Goal: Transaction & Acquisition: Purchase product/service

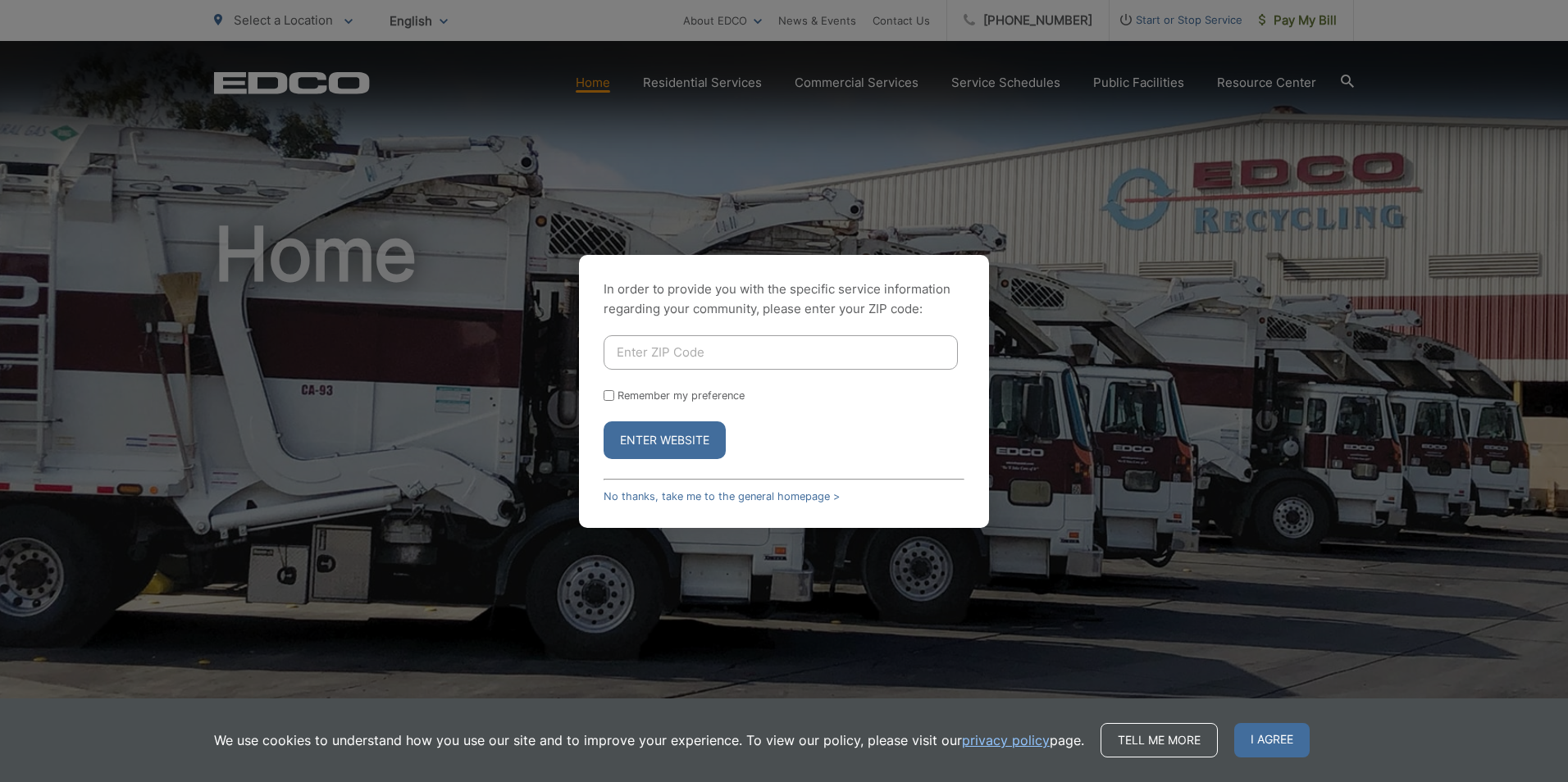
click at [670, 355] on input "Enter ZIP Code" at bounding box center [781, 353] width 355 height 35
type input "92123"
click at [603, 421] on button "Enter Website" at bounding box center [664, 440] width 123 height 37
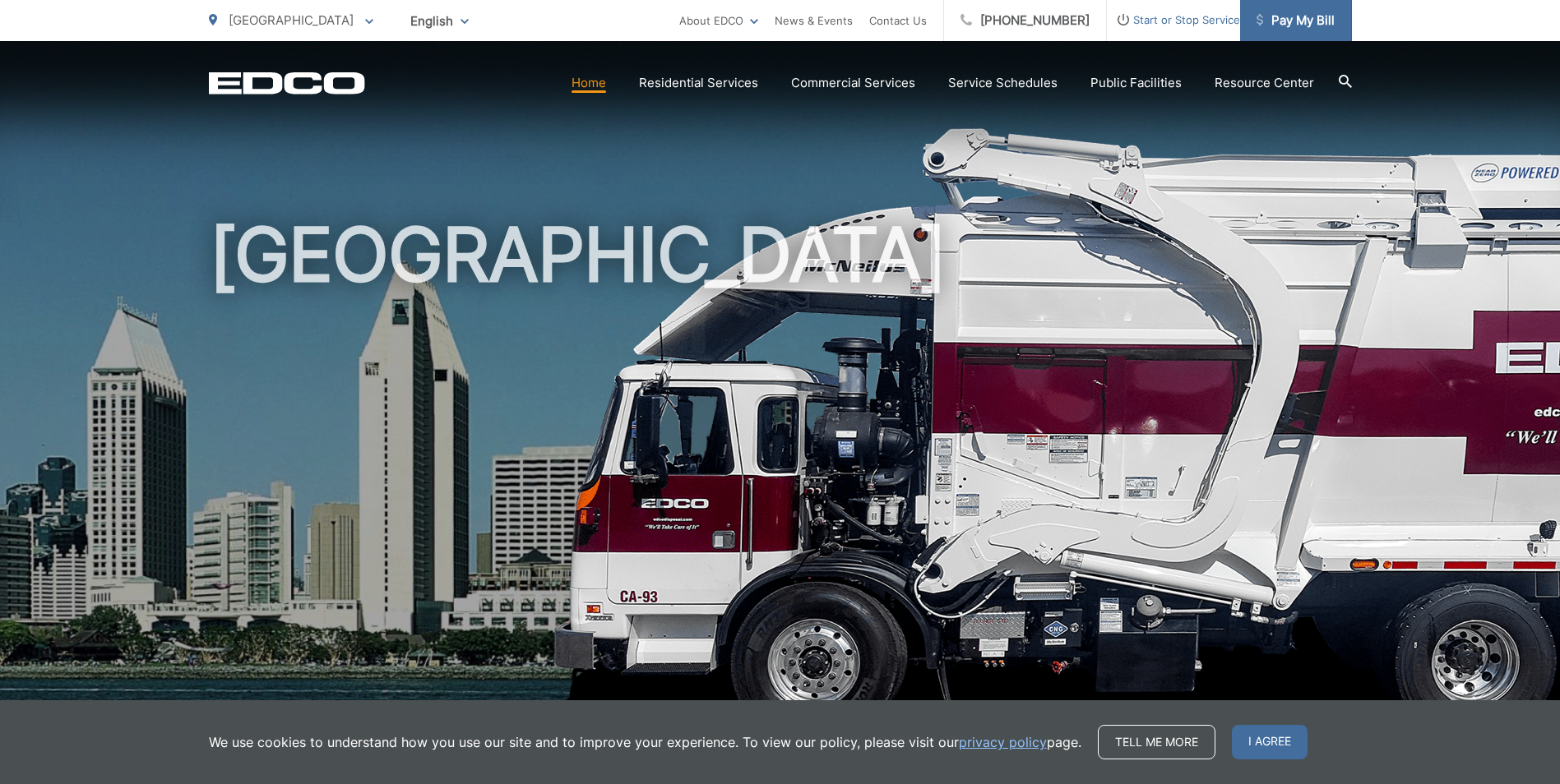
click at [1309, 17] on span "Pay My Bill" at bounding box center [1296, 20] width 78 height 20
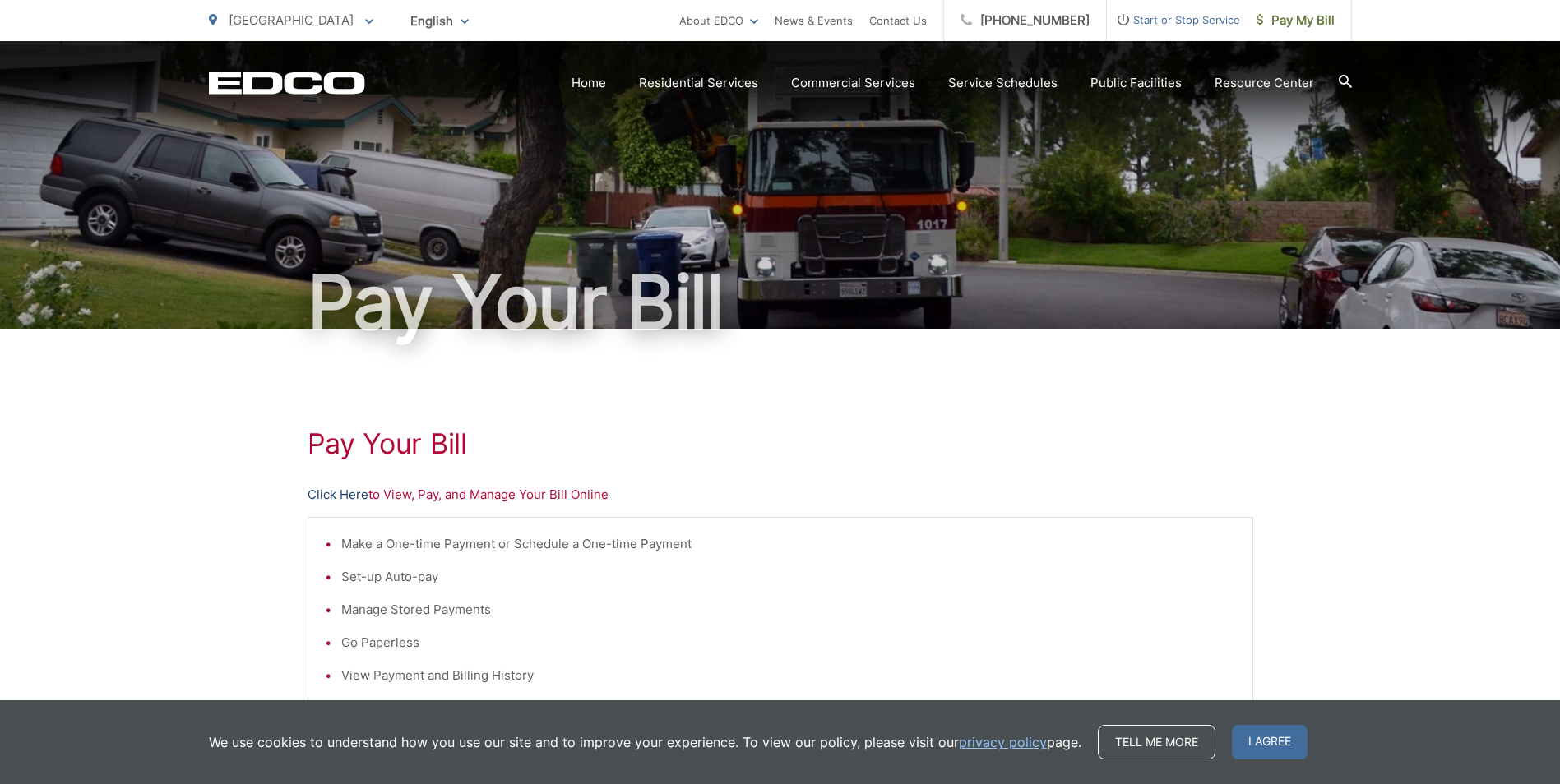
click at [331, 496] on link "Click Here" at bounding box center [338, 495] width 61 height 20
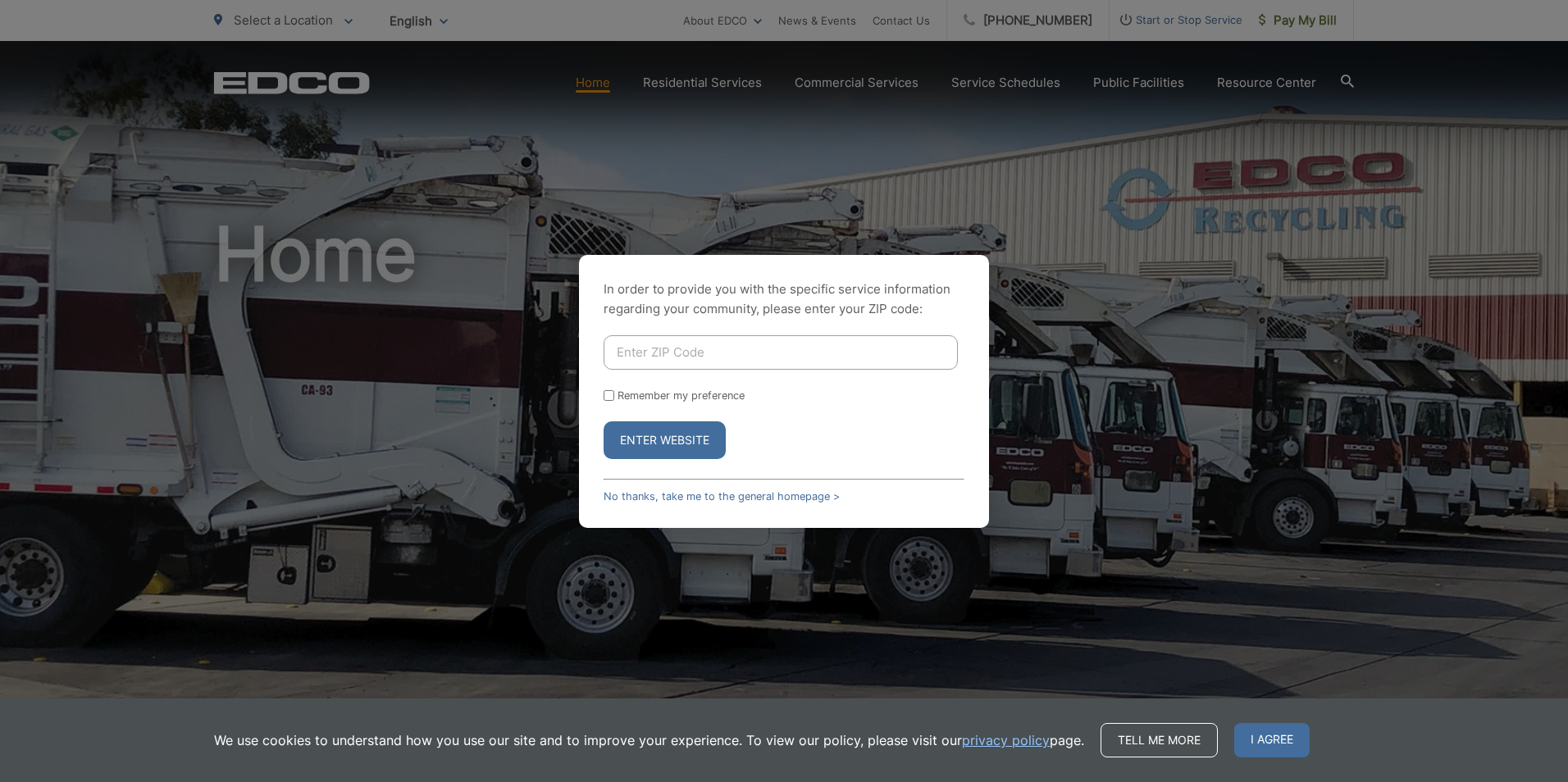
drag, startPoint x: 673, startPoint y: 355, endPoint x: 676, endPoint y: 336, distance: 19.2
click at [673, 355] on input "Enter ZIP Code" at bounding box center [781, 353] width 355 height 35
type input "92123"
click at [603, 421] on button "Enter Website" at bounding box center [664, 440] width 123 height 37
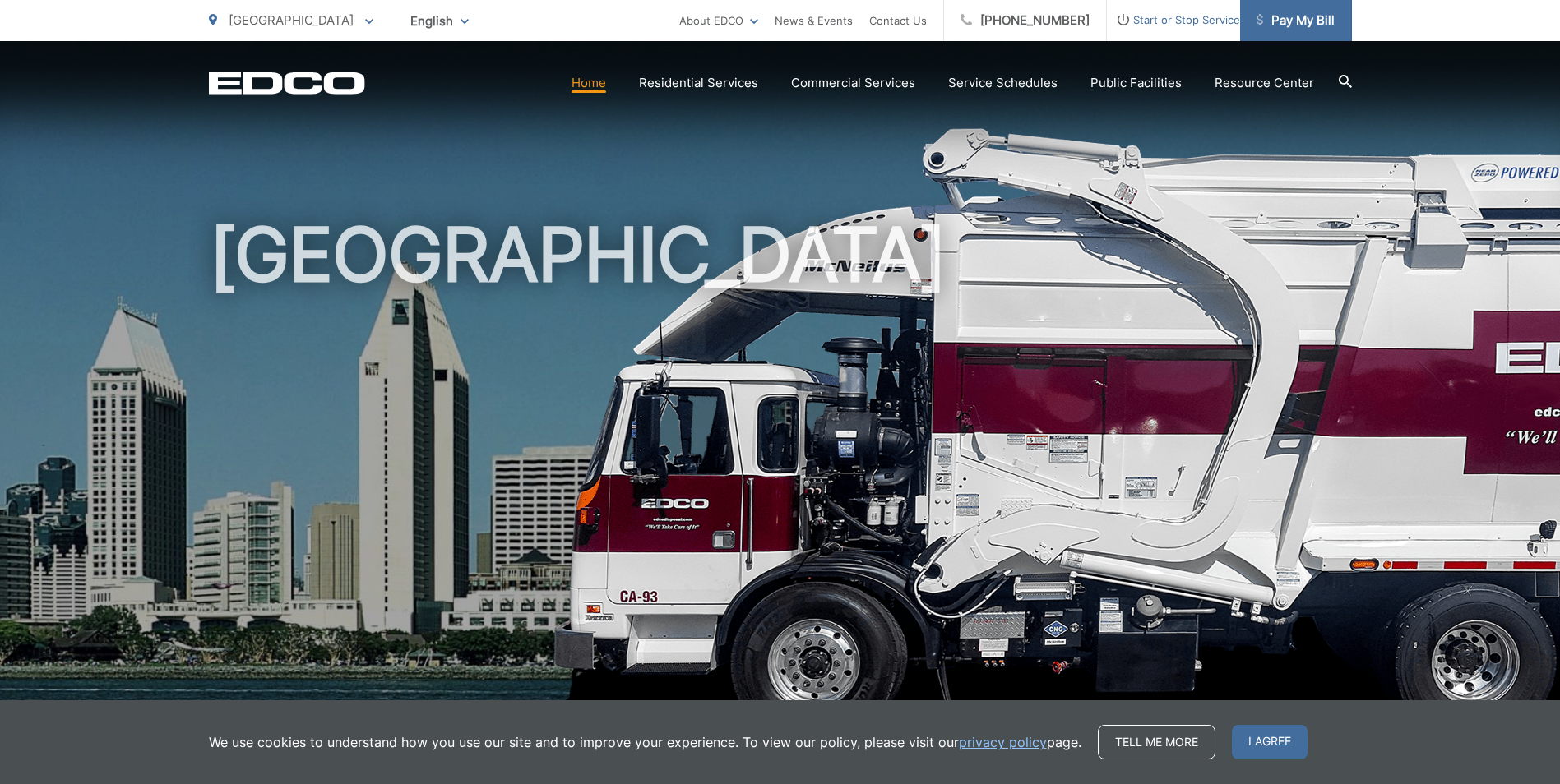
click at [1303, 17] on span "Pay My Bill" at bounding box center [1296, 20] width 78 height 20
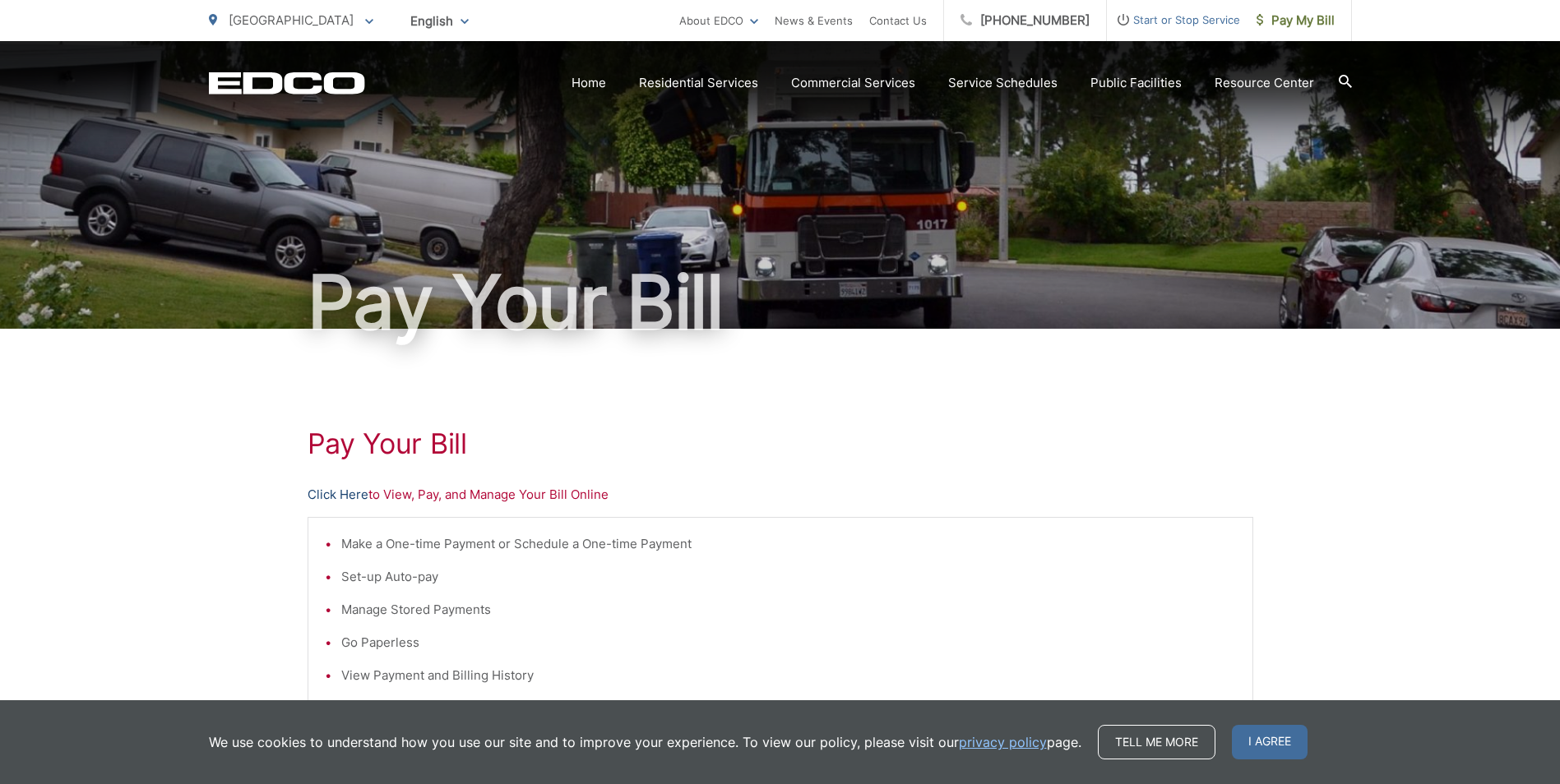
click at [320, 491] on link "Click Here" at bounding box center [338, 495] width 61 height 20
click at [327, 493] on link "Click Here" at bounding box center [338, 495] width 61 height 20
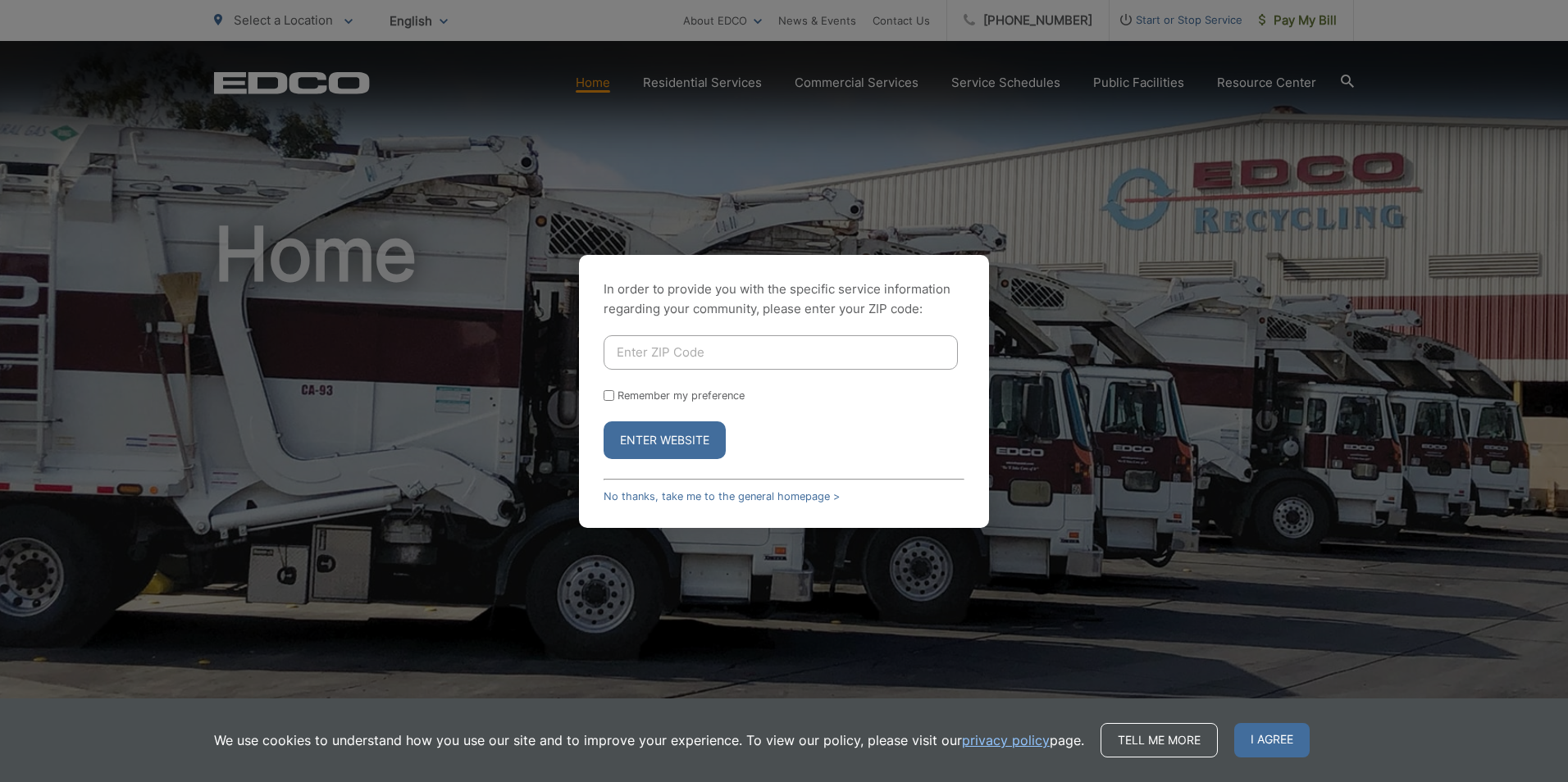
click at [633, 355] on input "Enter ZIP Code" at bounding box center [781, 353] width 355 height 35
type input "92123"
click at [613, 397] on input "Remember my preference" at bounding box center [608, 395] width 10 height 10
checkbox input "true"
click at [683, 446] on button "Enter Website" at bounding box center [664, 440] width 123 height 37
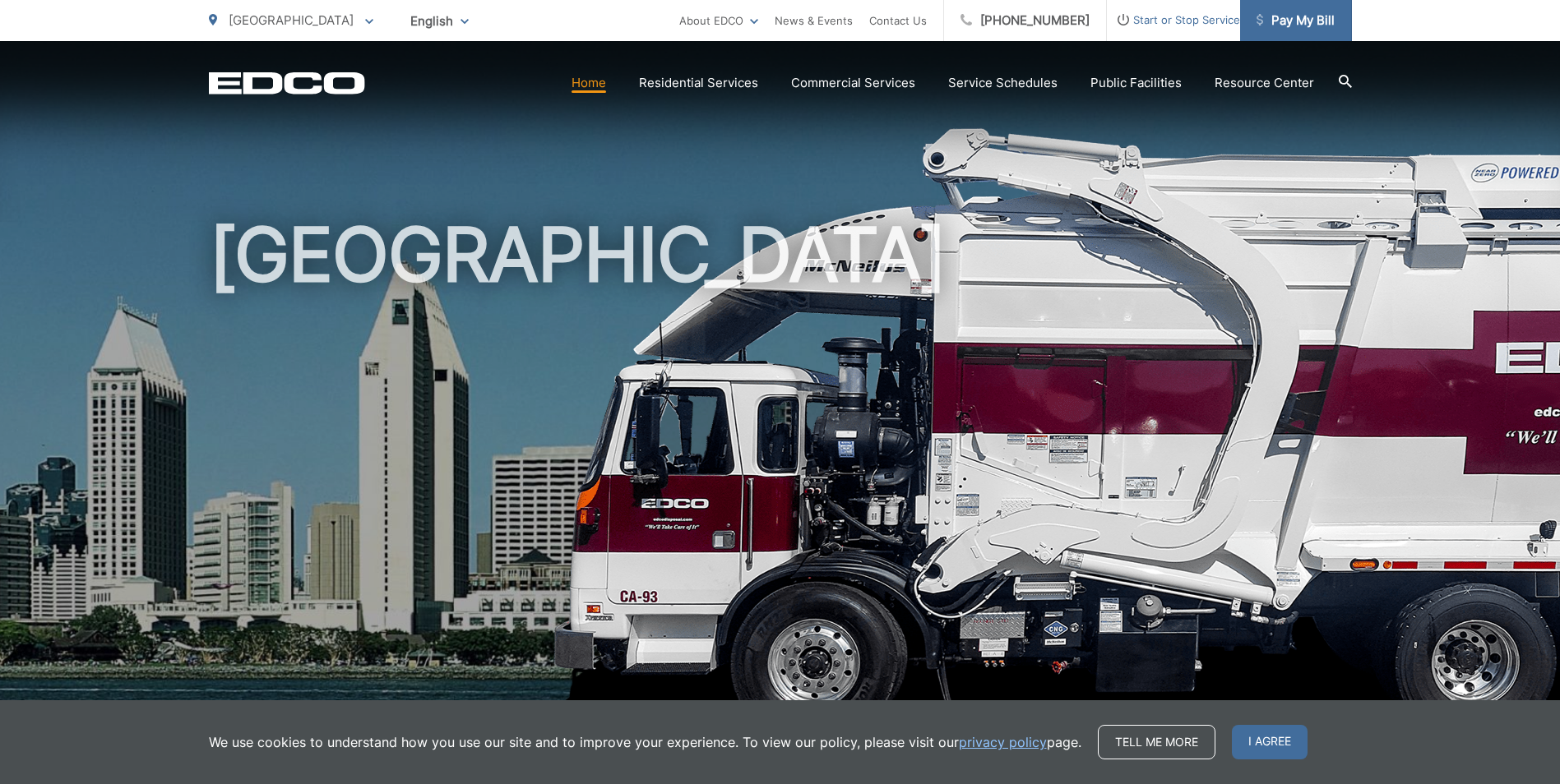
click at [1299, 13] on span "Pay My Bill" at bounding box center [1296, 20] width 78 height 20
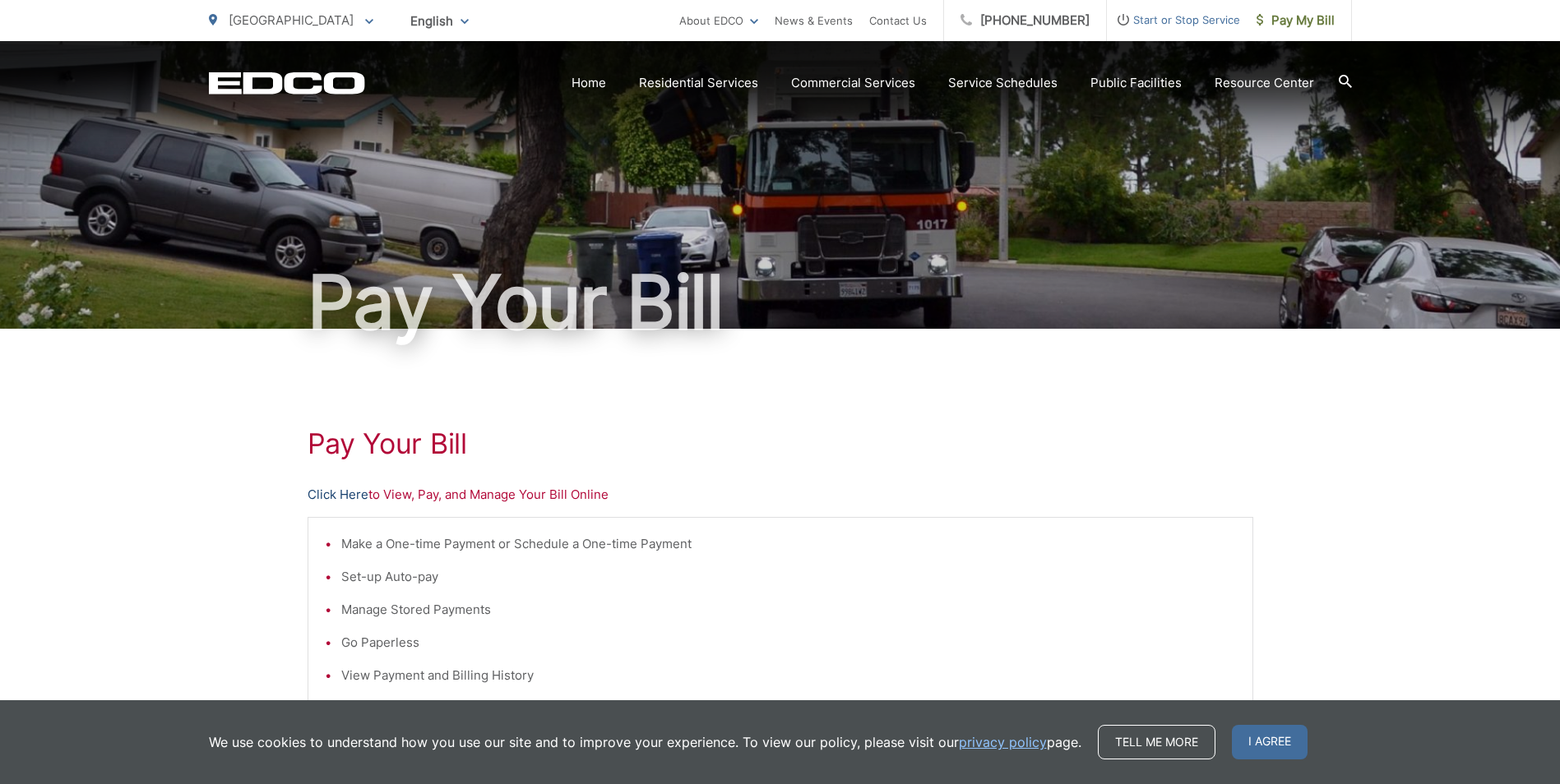
click at [321, 496] on link "Click Here" at bounding box center [338, 495] width 61 height 20
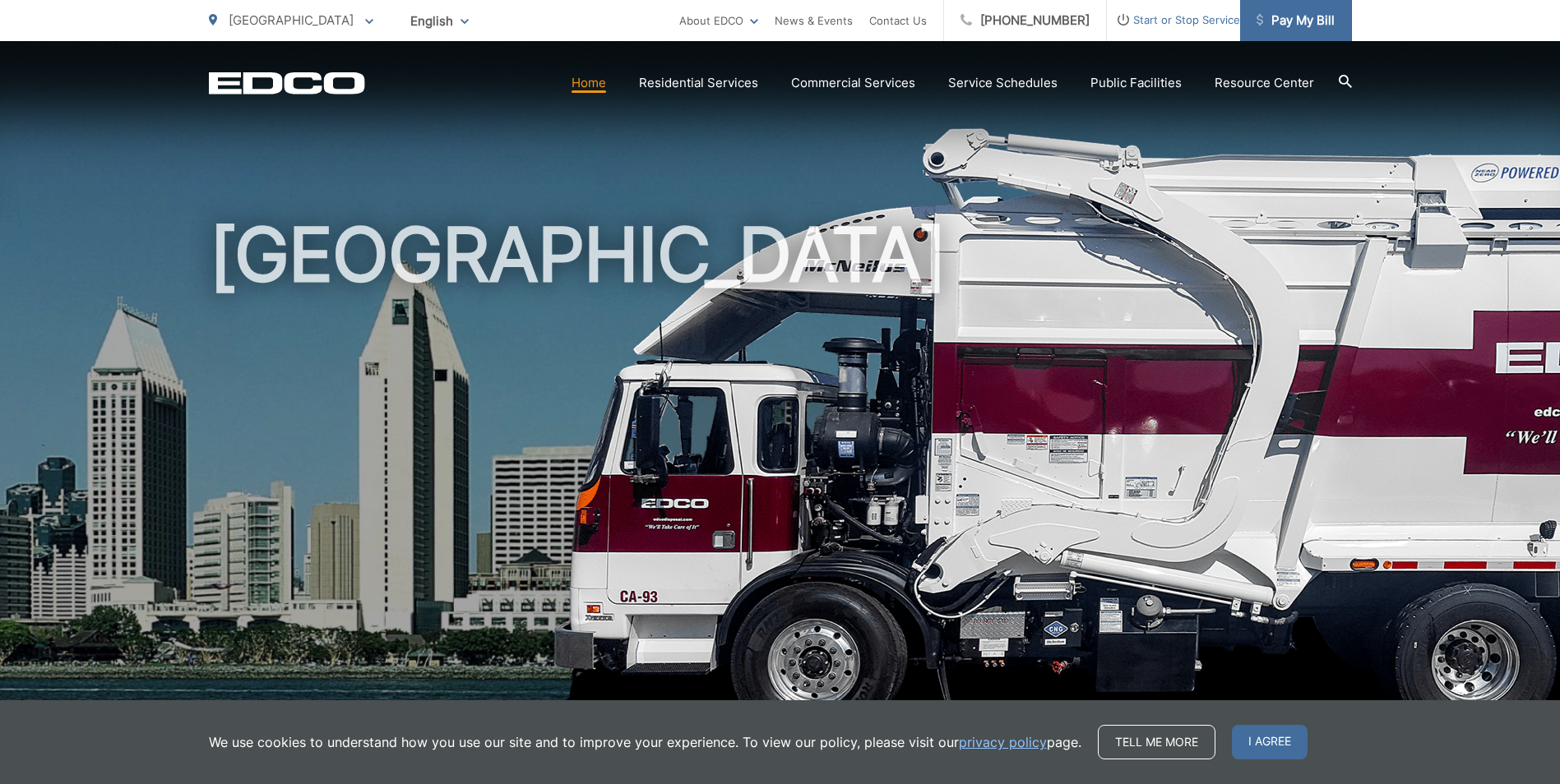
click at [1319, 22] on span "Pay My Bill" at bounding box center [1296, 20] width 78 height 20
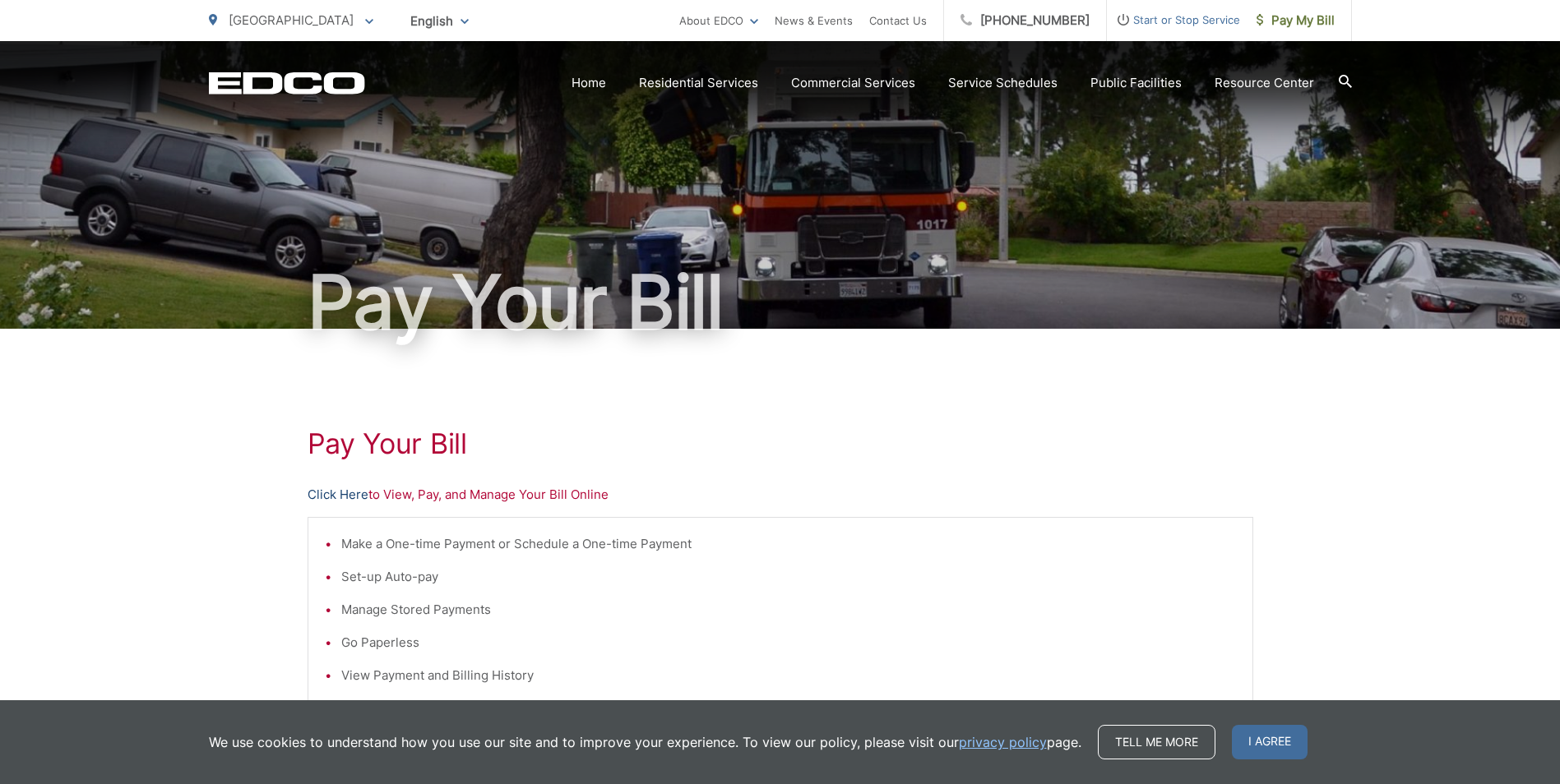
click at [322, 495] on link "Click Here" at bounding box center [338, 495] width 61 height 20
click at [309, 496] on link "Click Here" at bounding box center [338, 495] width 61 height 20
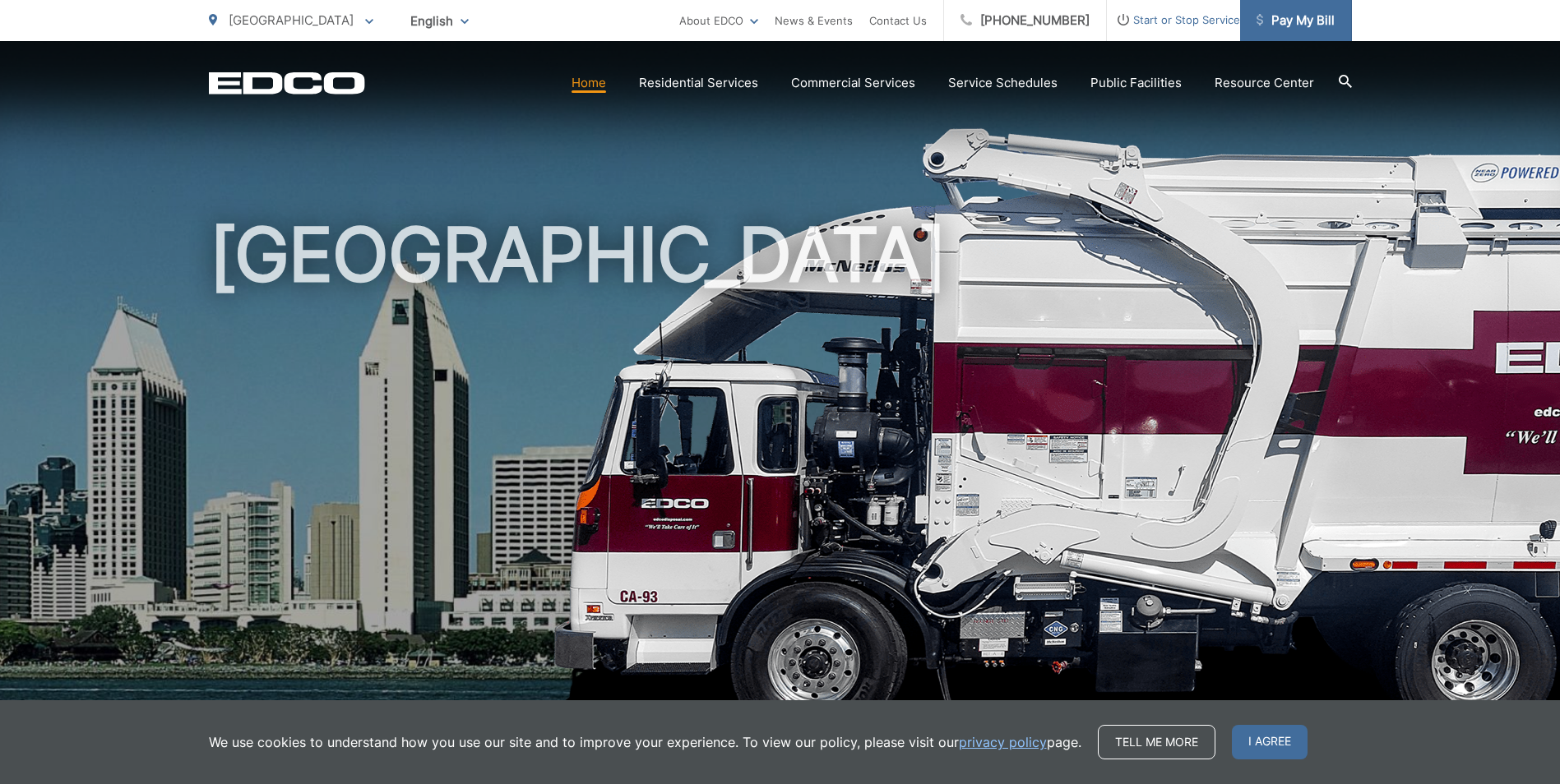
click at [1300, 20] on span "Pay My Bill" at bounding box center [1296, 20] width 78 height 20
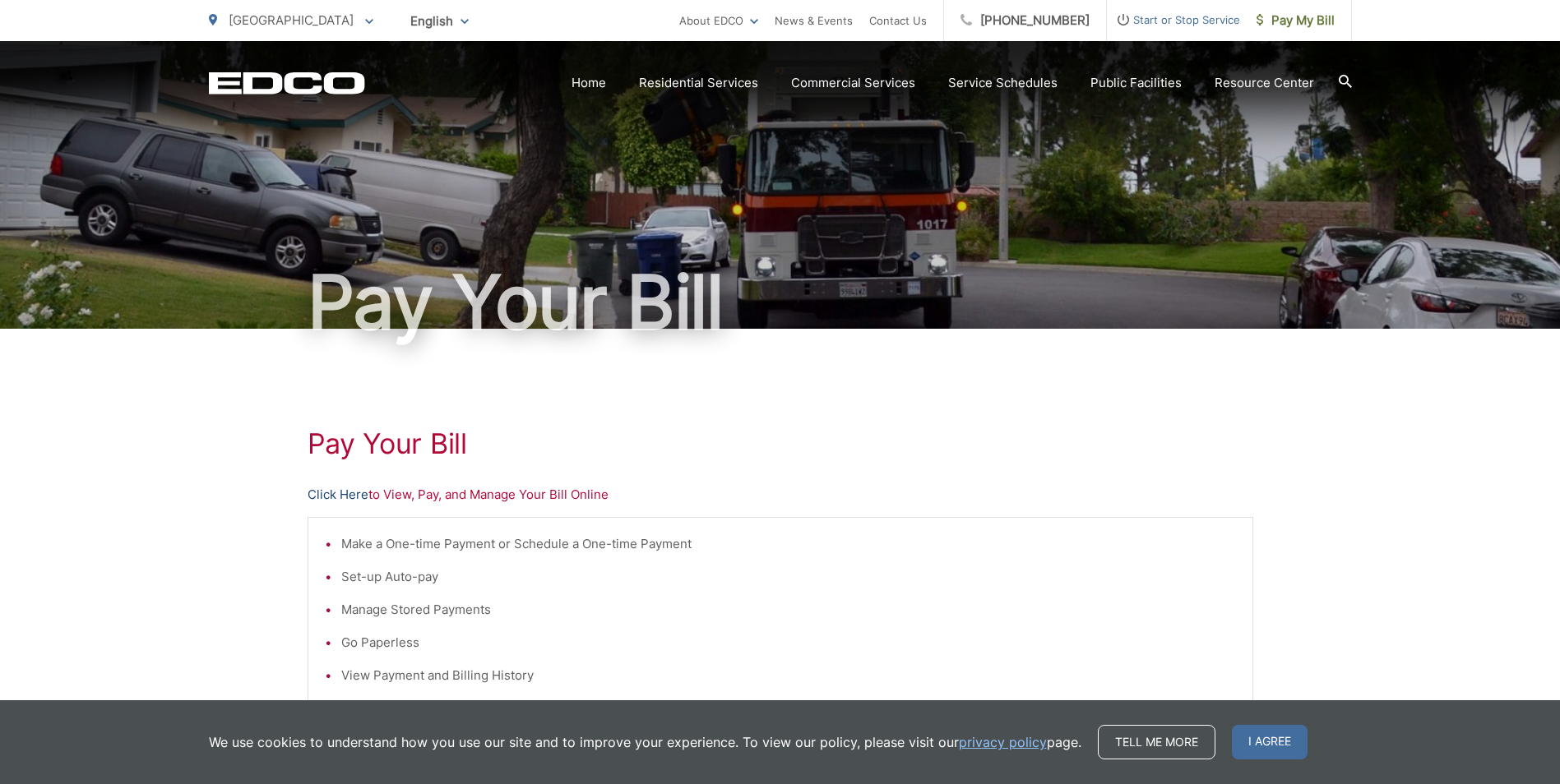
click at [325, 495] on link "Click Here" at bounding box center [338, 495] width 61 height 20
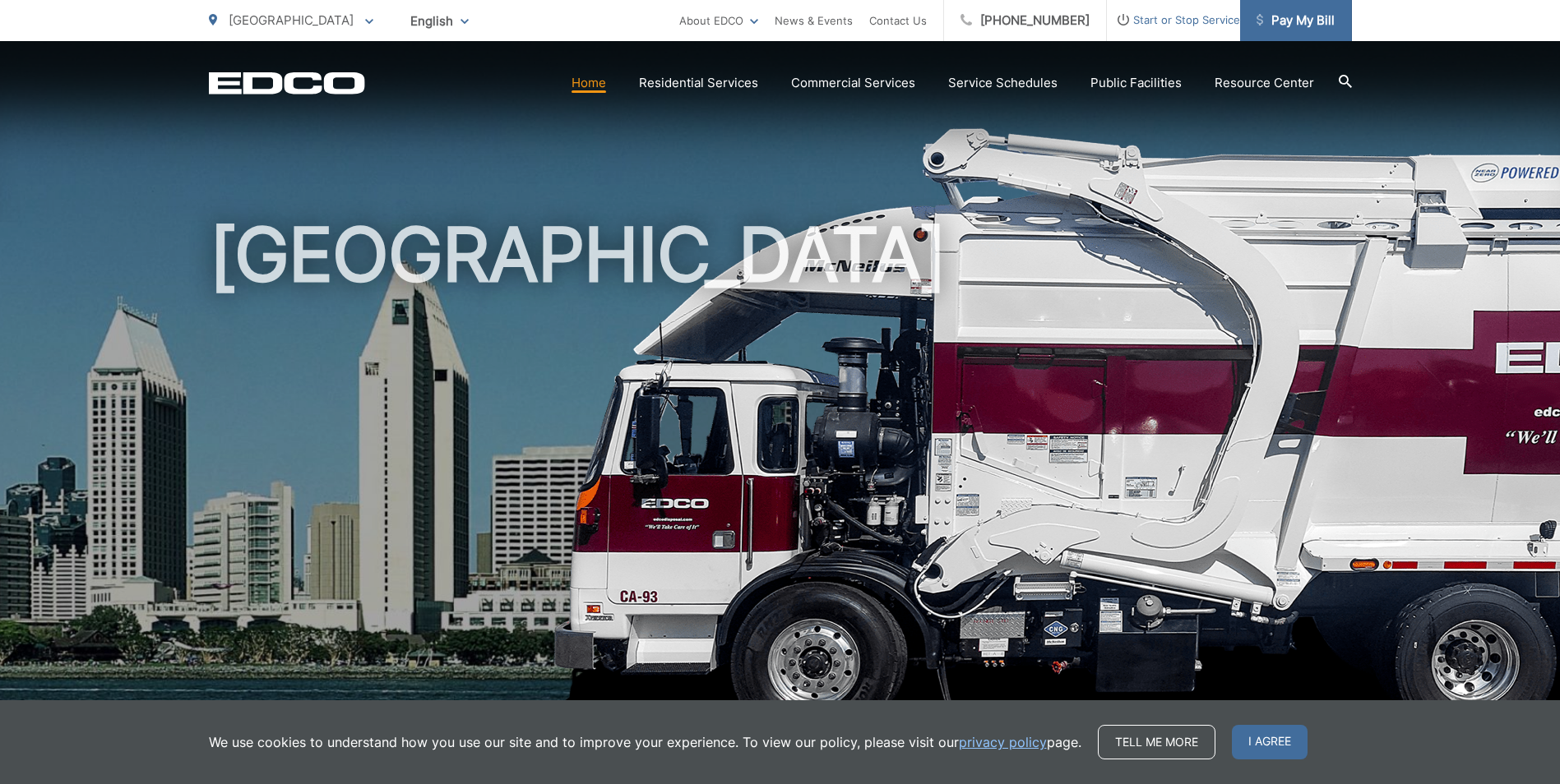
click at [1301, 20] on span "Pay My Bill" at bounding box center [1296, 20] width 78 height 20
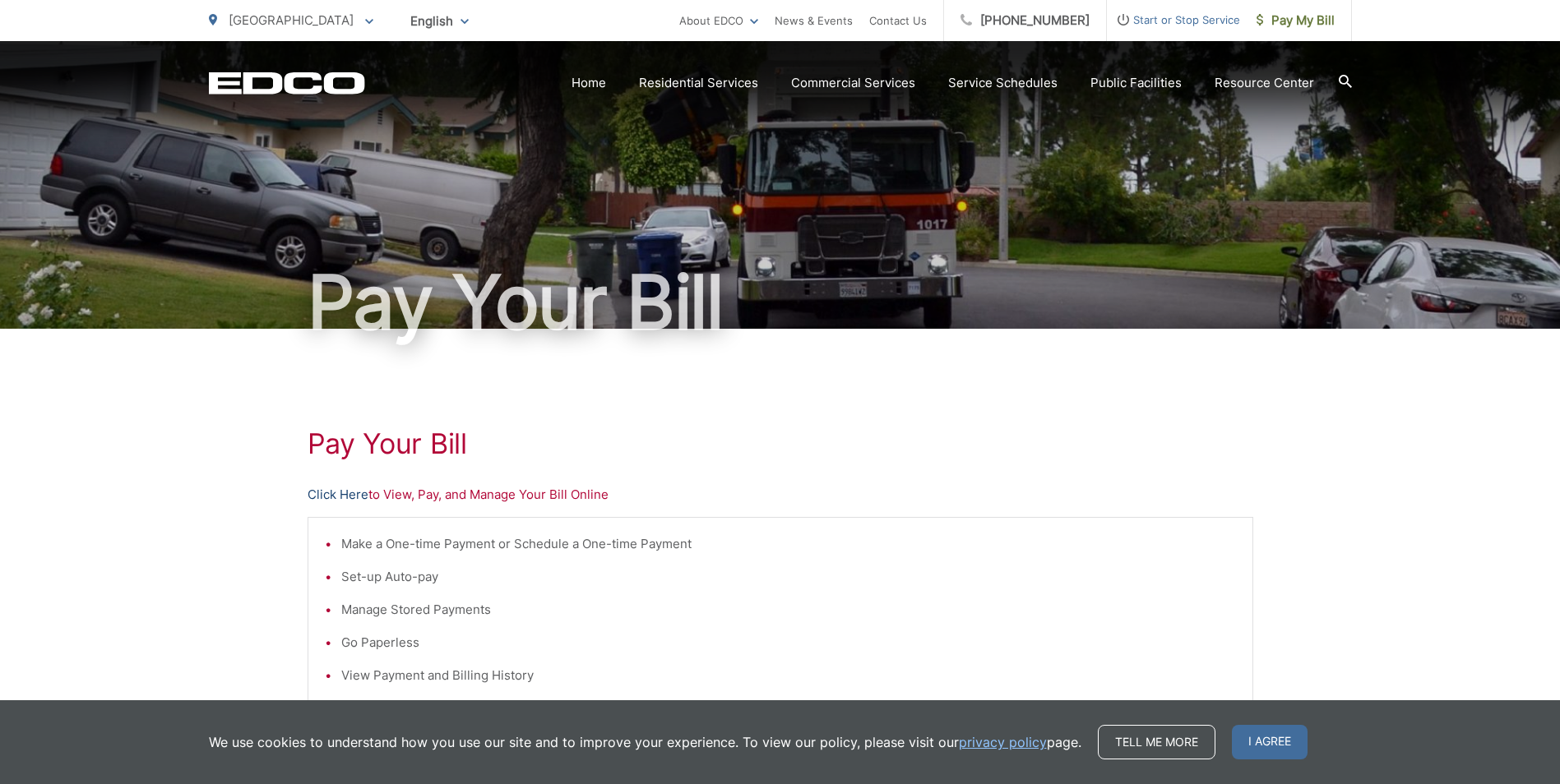
click at [322, 498] on link "Click Here" at bounding box center [338, 495] width 61 height 20
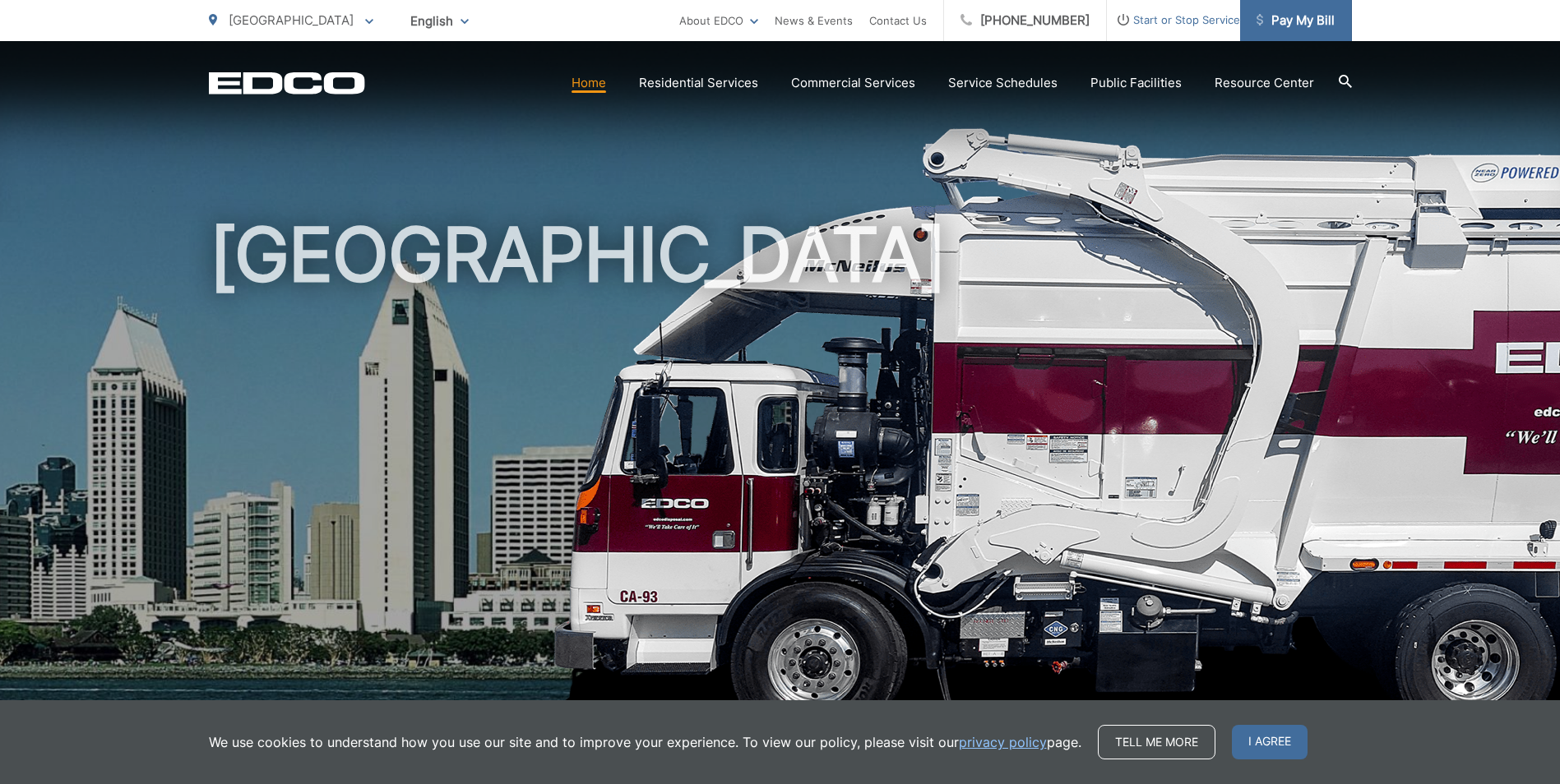
click at [1308, 21] on span "Pay My Bill" at bounding box center [1296, 20] width 78 height 20
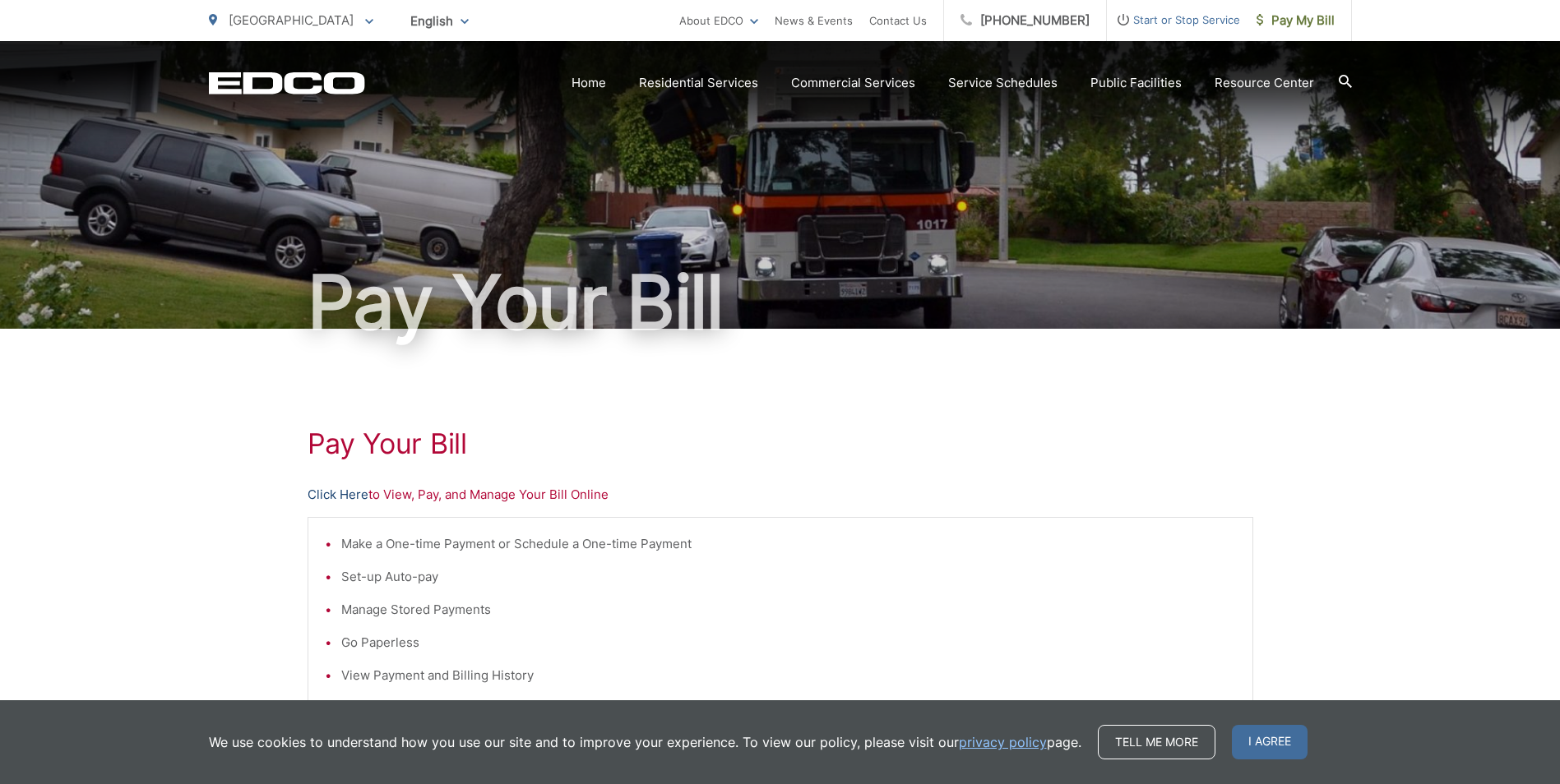
click at [343, 490] on link "Click Here" at bounding box center [338, 495] width 61 height 20
